Goal: Book appointment/travel/reservation

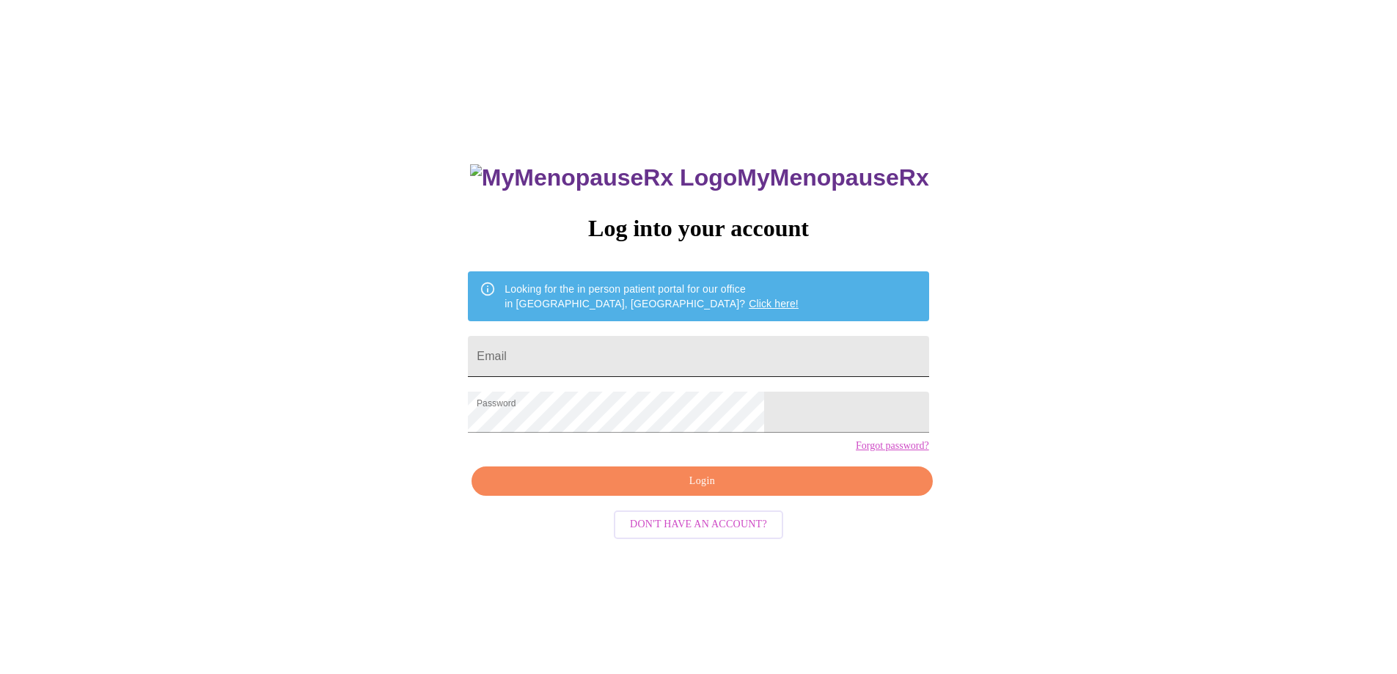
click at [590, 353] on input "Email" at bounding box center [698, 356] width 461 height 41
type input "[EMAIL_ADDRESS][DOMAIN_NAME]"
click at [718, 491] on span "Login" at bounding box center [701, 481] width 427 height 18
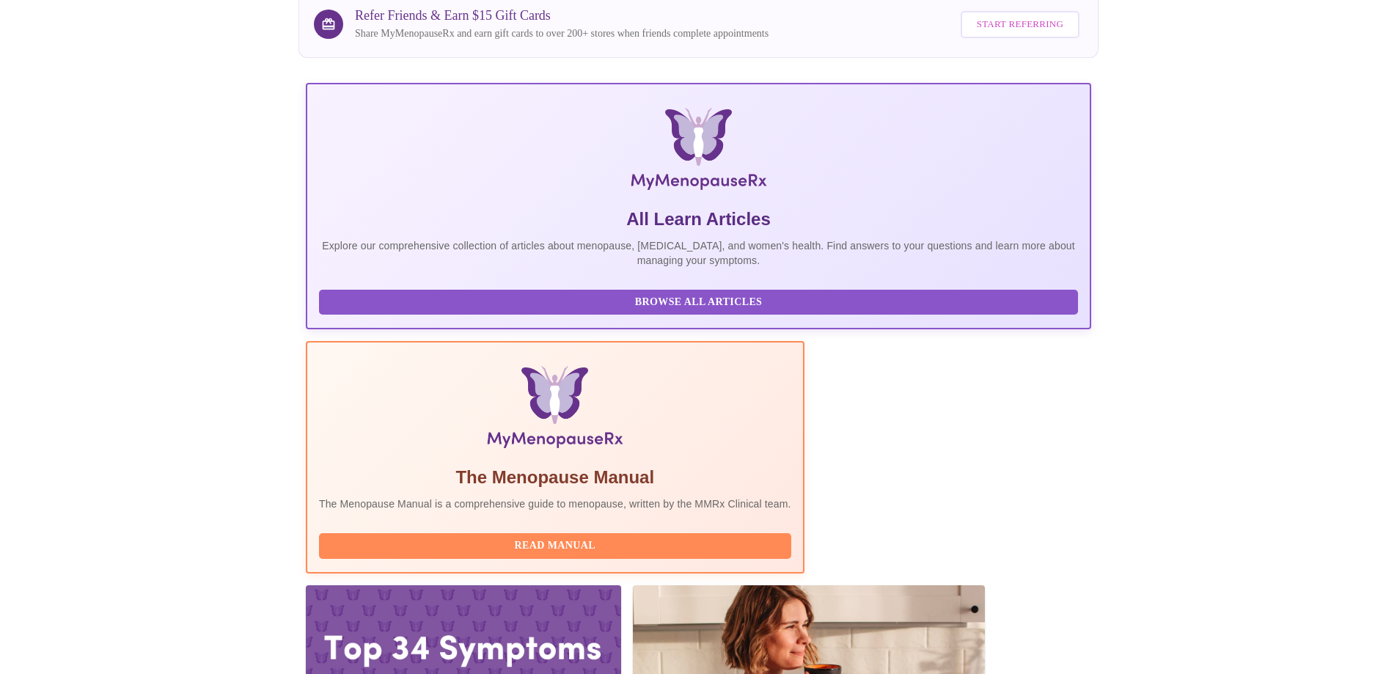
scroll to position [129, 0]
drag, startPoint x: 411, startPoint y: 466, endPoint x: 508, endPoint y: 471, distance: 97.7
copy h3 "[PERSON_NAME]"
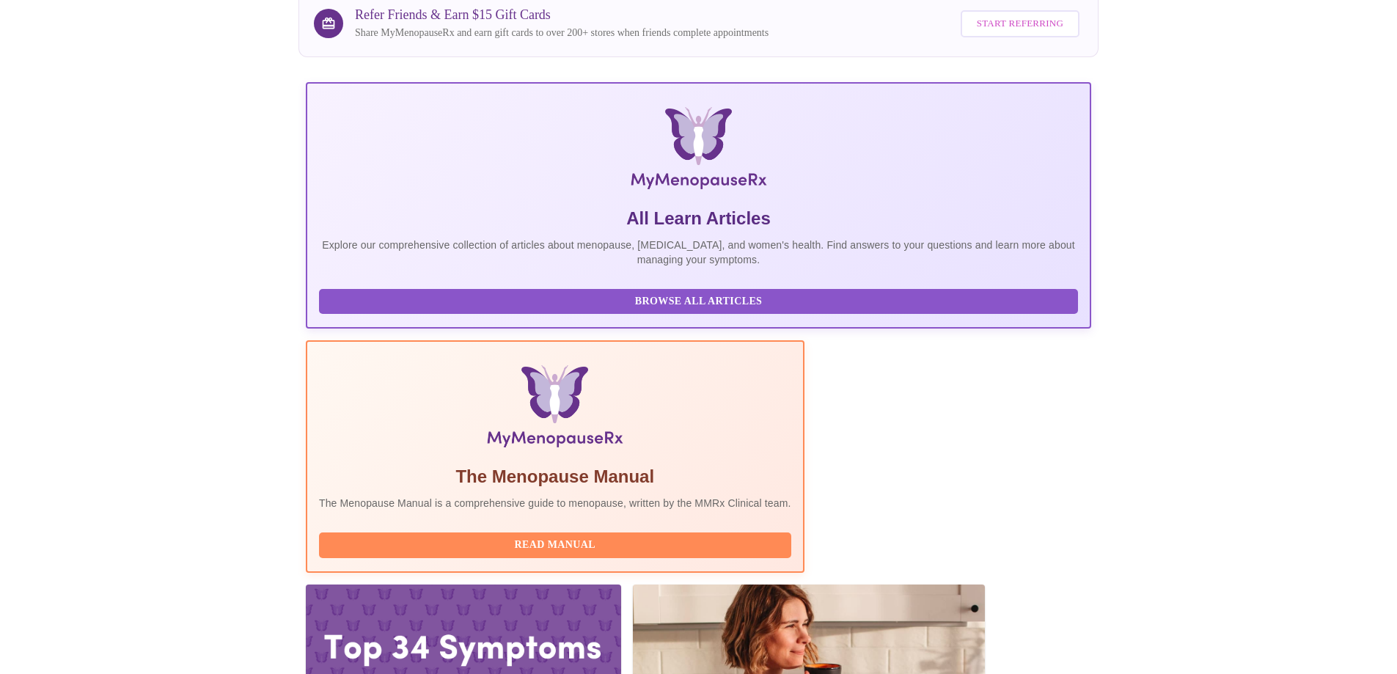
drag, startPoint x: 407, startPoint y: 464, endPoint x: 614, endPoint y: 469, distance: 206.9
copy h3 "[PERSON_NAME] WHNP-BC, FNP-C"
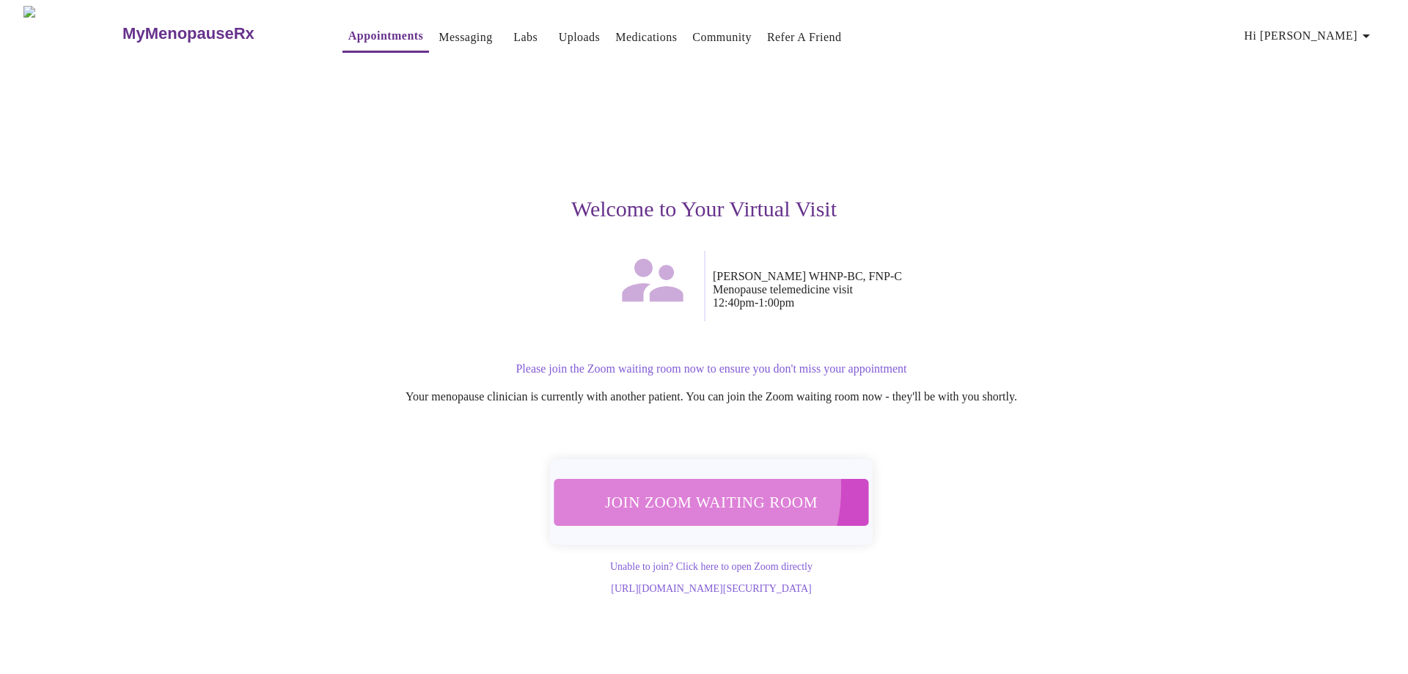
click at [672, 481] on button "Join Zoom Waiting Room" at bounding box center [711, 502] width 315 height 46
